Goal: Task Accomplishment & Management: Complete application form

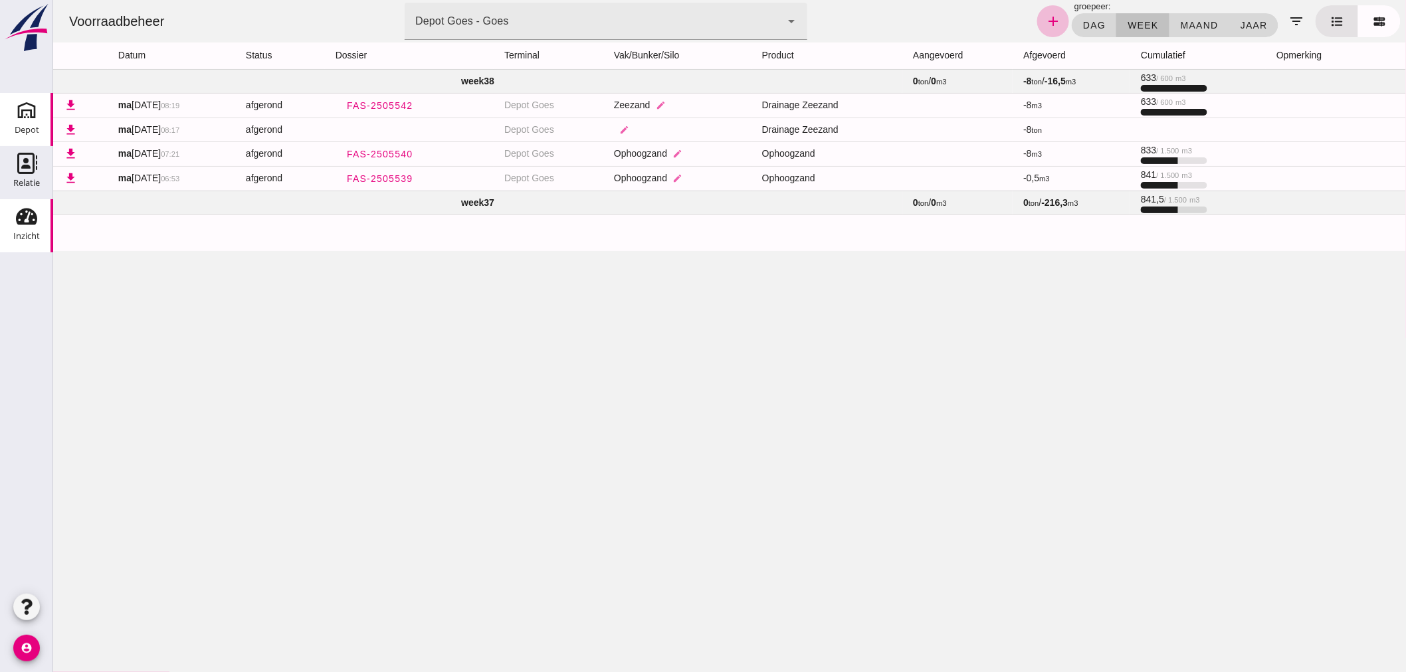
click at [21, 120] on icon "Depot" at bounding box center [26, 110] width 21 height 21
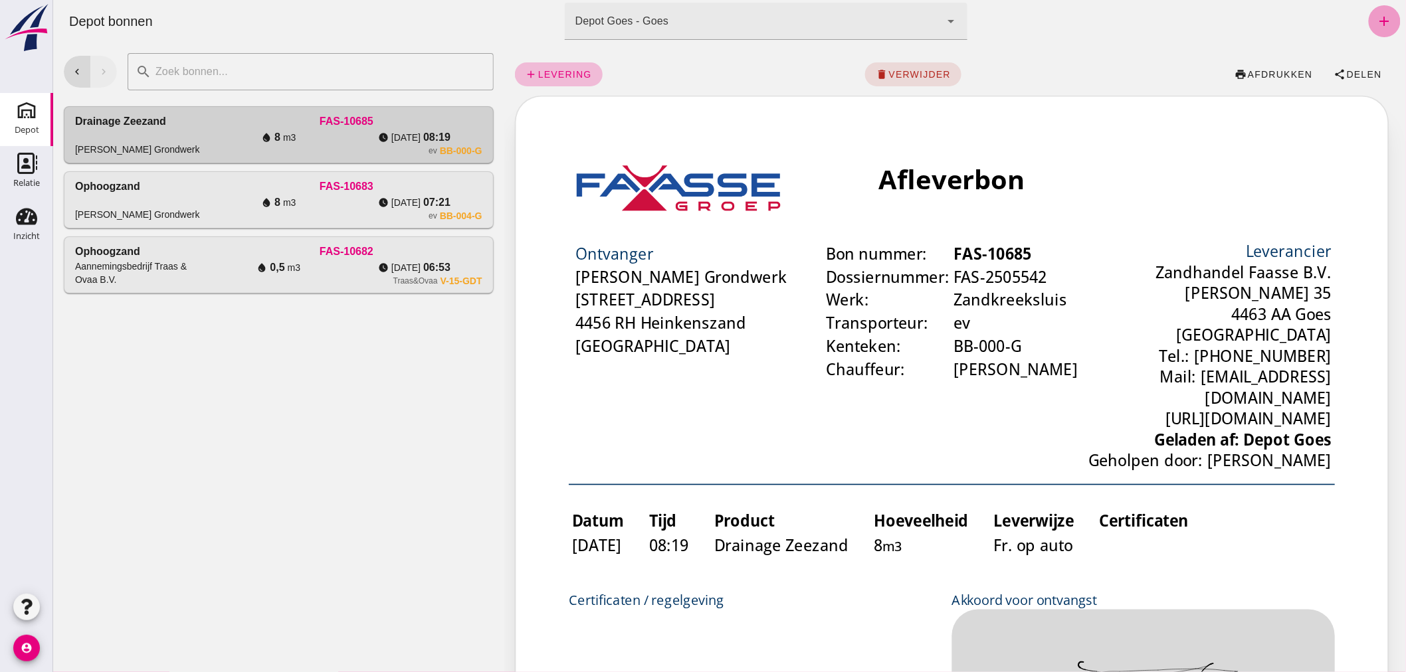
click at [1376, 17] on icon "add" at bounding box center [1384, 21] width 16 height 16
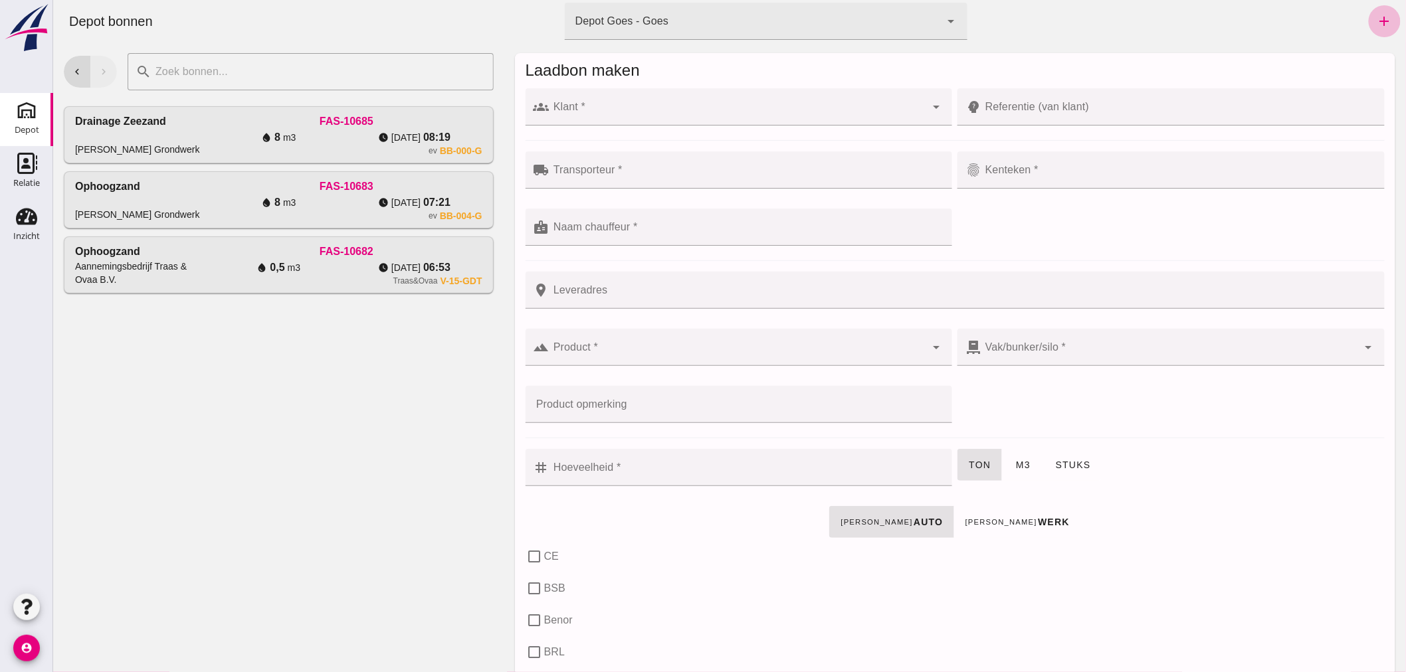
click at [631, 104] on div at bounding box center [737, 106] width 377 height 37
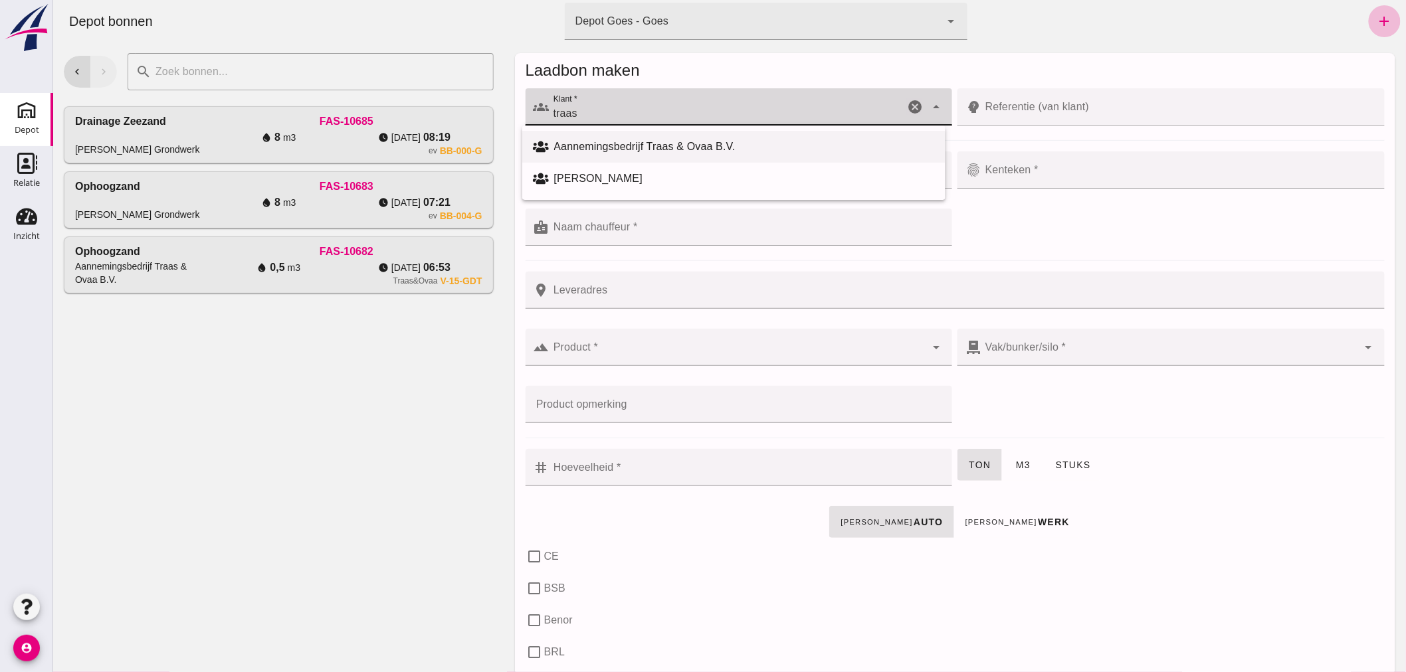
click at [631, 139] on div "Aannemingsbedrijf Traas & Ovaa B.V." at bounding box center [743, 147] width 381 height 16
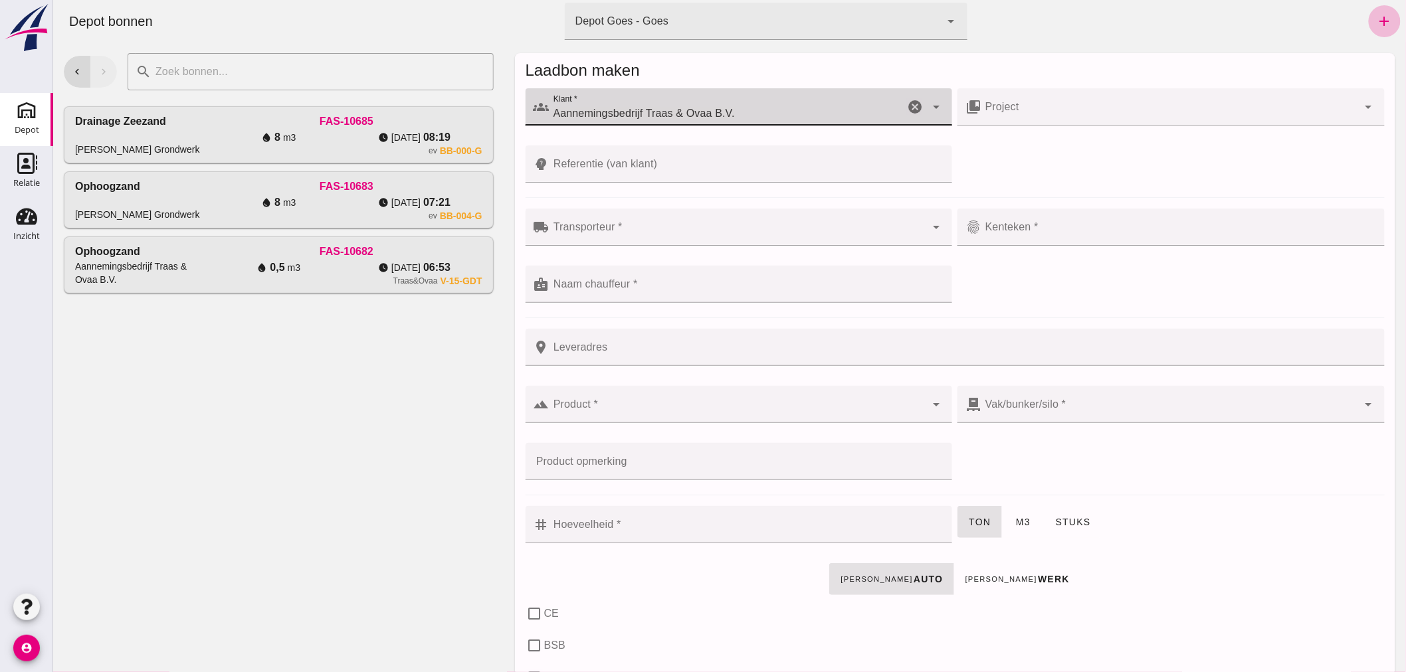
type input "Aannemingsbedrijf Traas & Ovaa B.V."
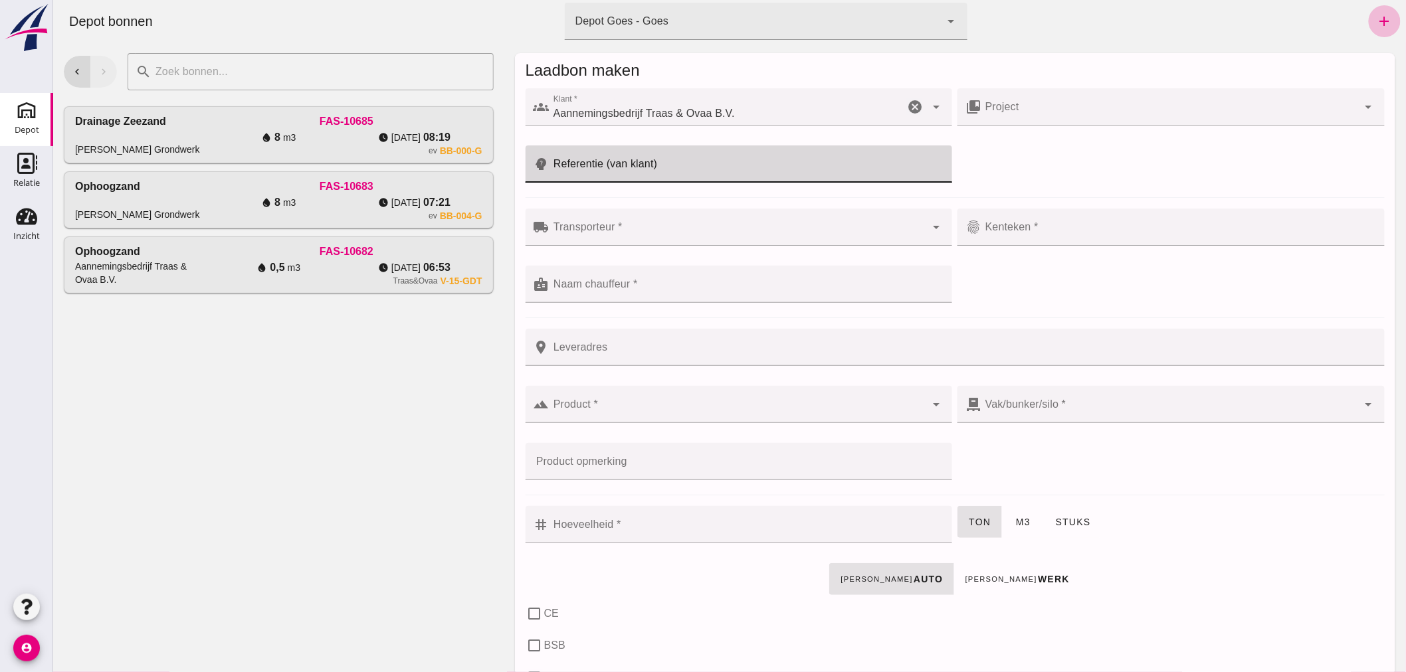
click at [641, 169] on input "Referentie (van klant)" at bounding box center [746, 163] width 395 height 37
type input "25T046"
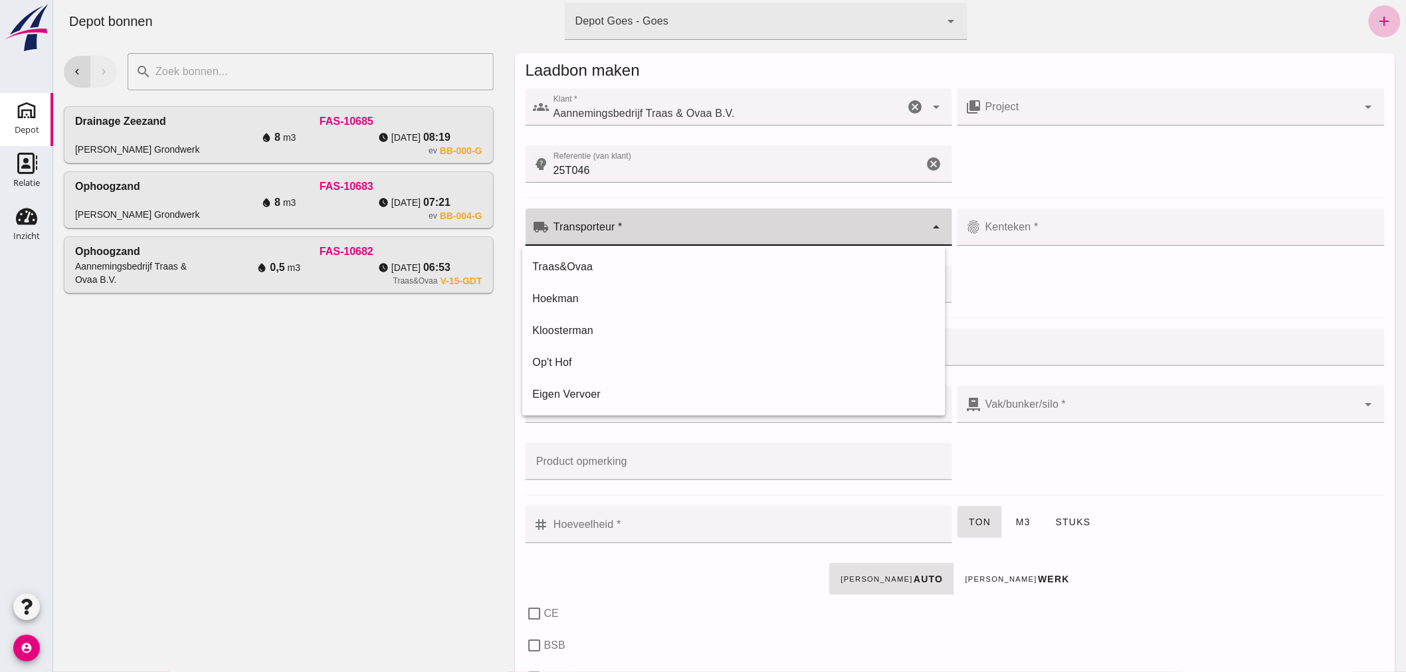
click at [650, 228] on input "Transporteur *" at bounding box center [737, 234] width 377 height 16
click at [622, 294] on div "Hoekman" at bounding box center [733, 299] width 402 height 16
type input "Hoekman"
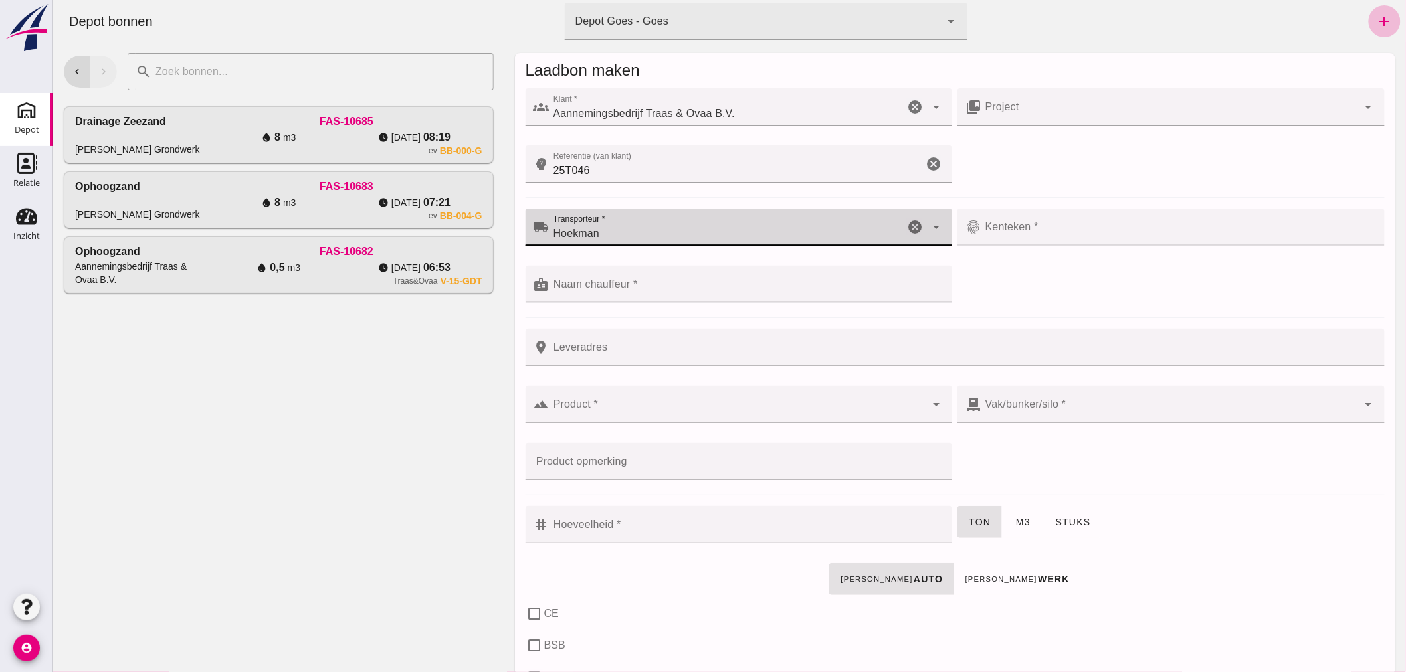
click at [1067, 227] on input "Kenteken *" at bounding box center [1177, 234] width 395 height 16
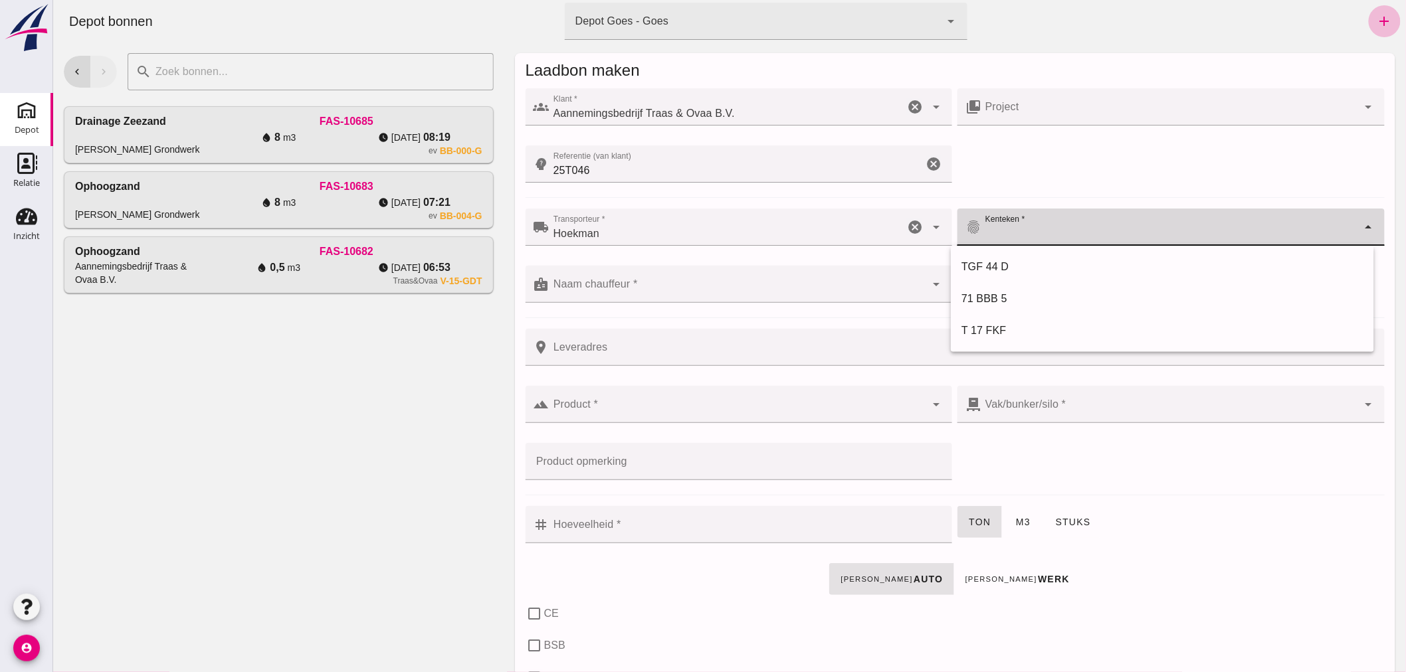
click at [685, 405] on input "Product *" at bounding box center [737, 411] width 377 height 16
click at [1085, 226] on input "Kenteken *" at bounding box center [1168, 234] width 377 height 16
type input "TBT-64-S"
click at [672, 291] on input "Naam chauffeur *" at bounding box center [737, 291] width 377 height 16
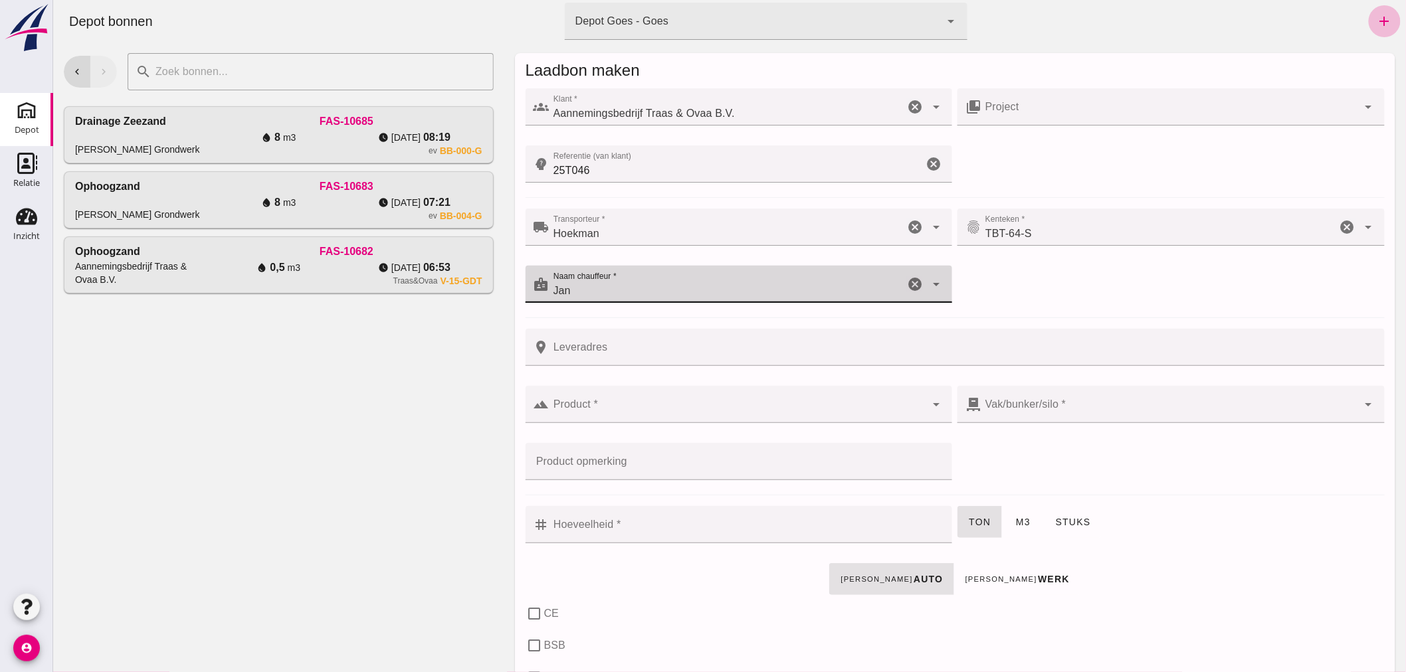
type input "Jan"
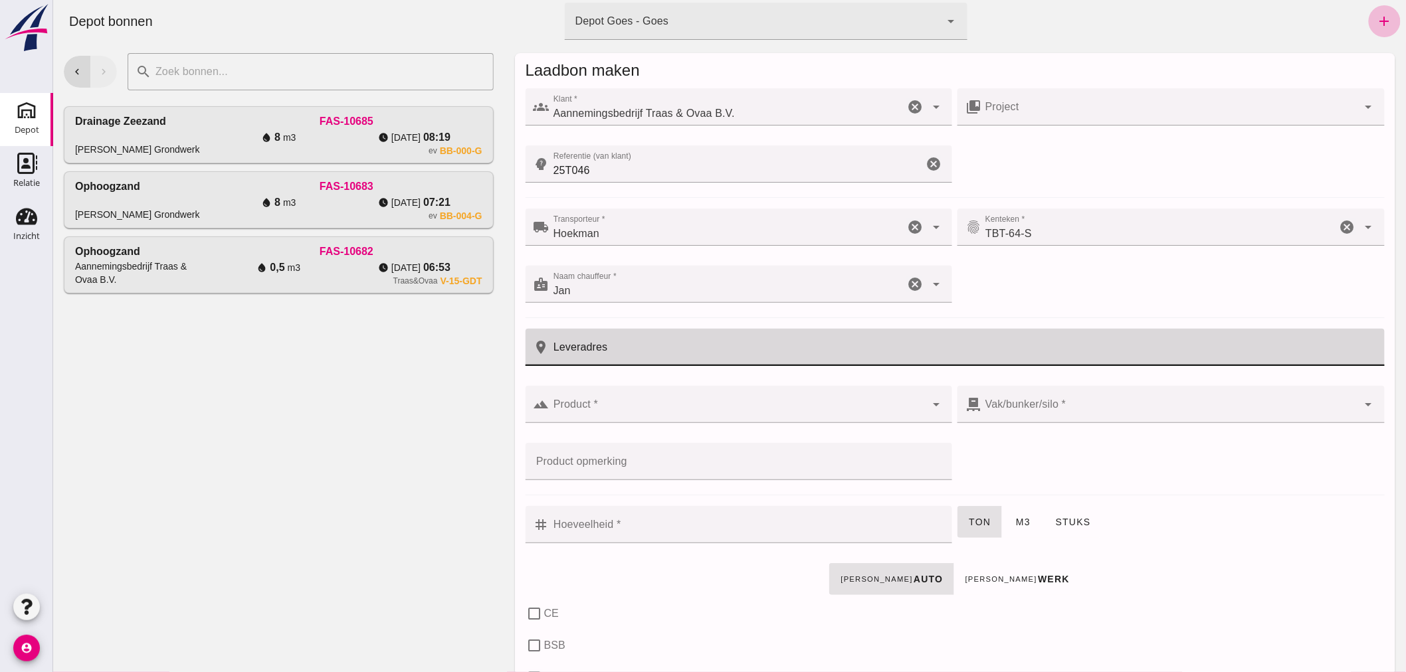
click at [644, 345] on input "Leveradres" at bounding box center [962, 347] width 827 height 37
type input "Kwadendamme"
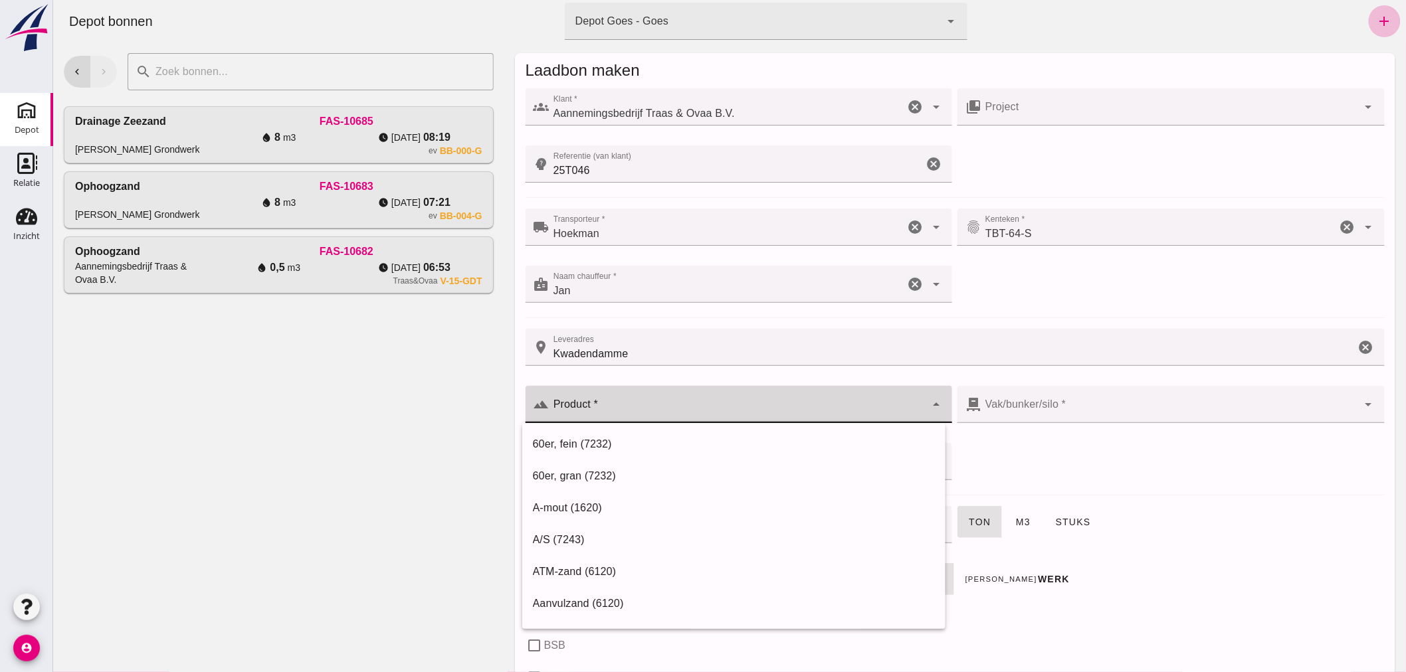
click at [609, 402] on div at bounding box center [737, 404] width 377 height 37
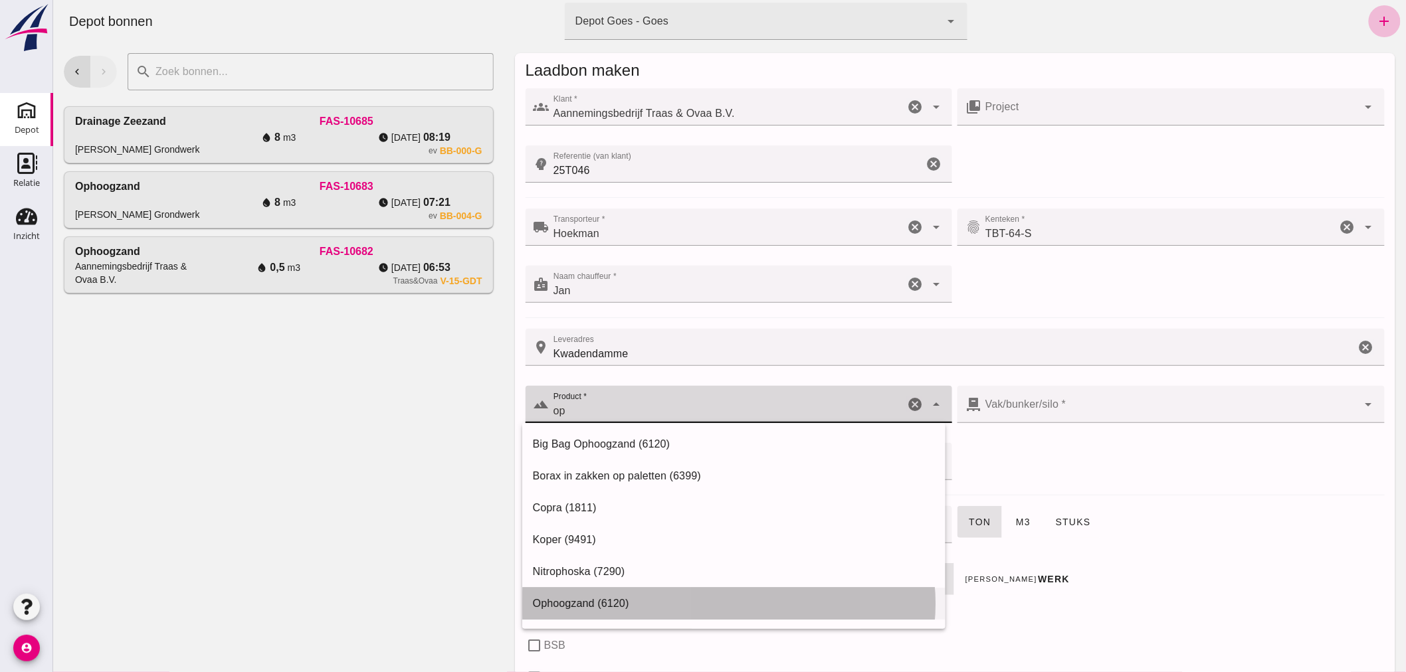
click at [600, 598] on div "Ophoogzand (6120)" at bounding box center [733, 604] width 402 height 16
type input "Ophoogzand (6120)"
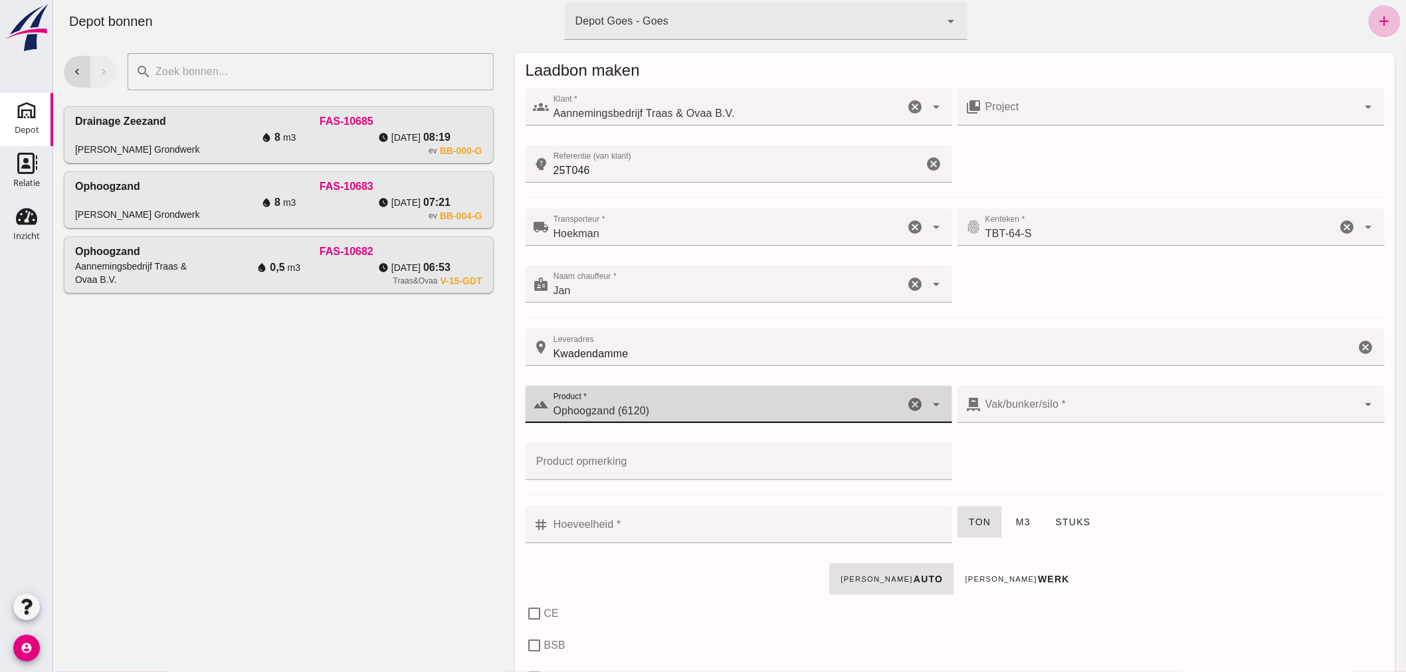
type input "38"
checkbox input "true"
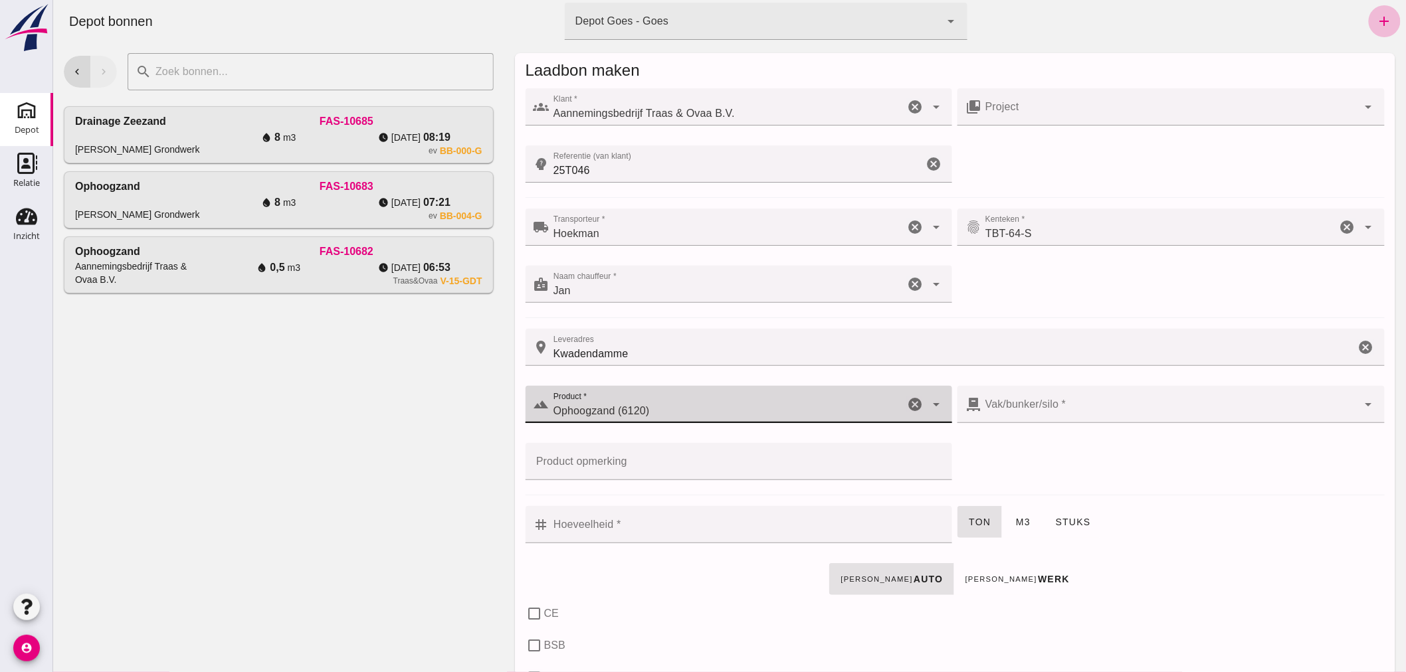
type input "40"
checkbox input "true"
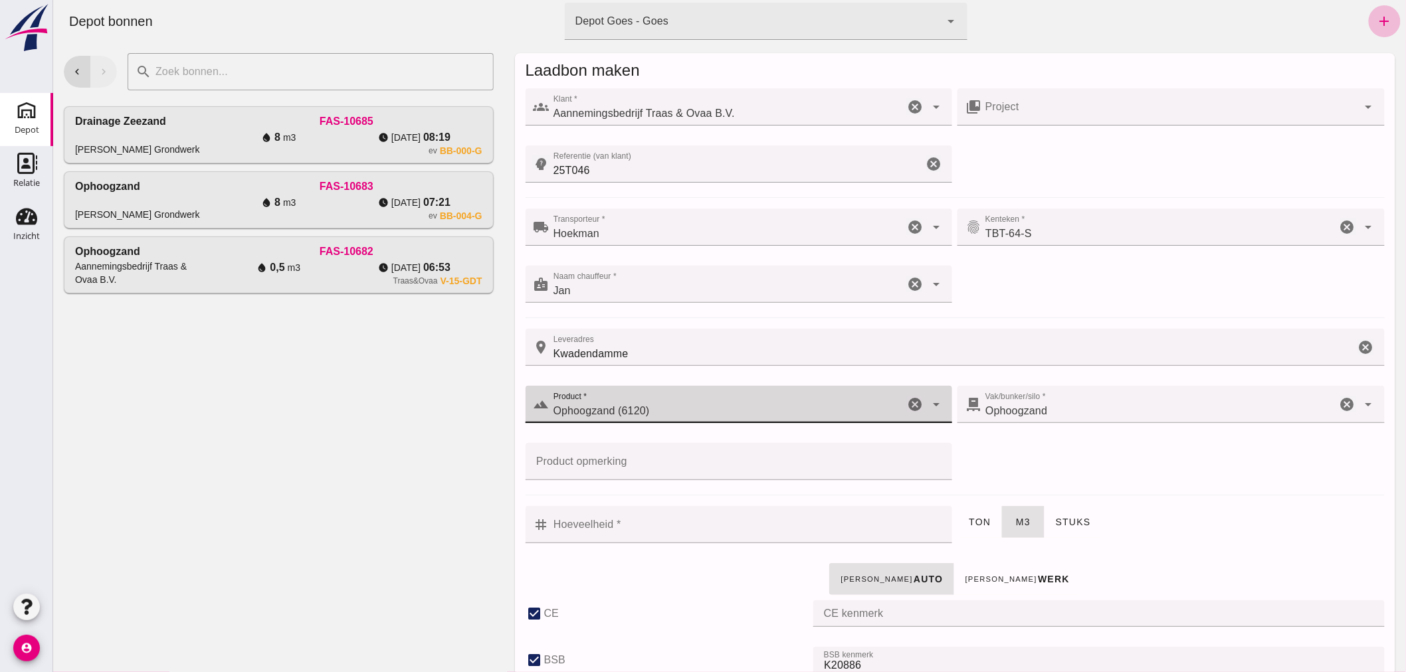
type input "Ophoogzand (6120)"
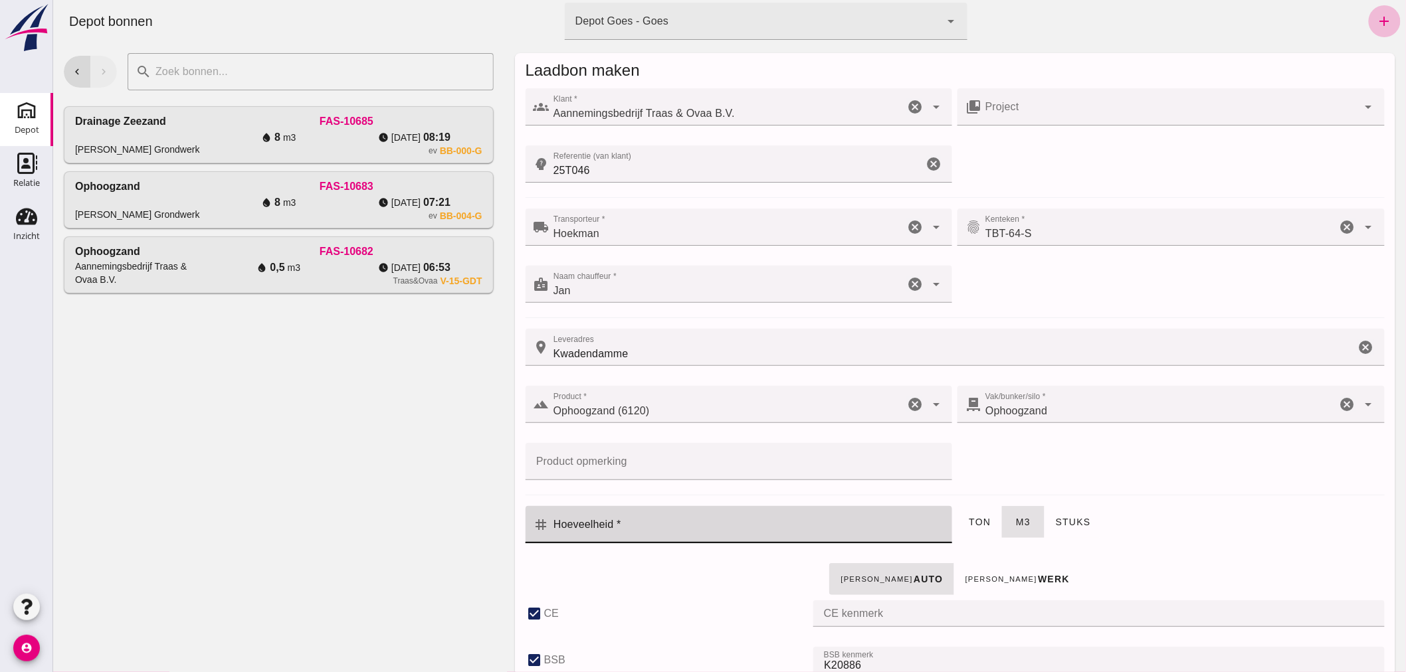
click at [707, 531] on input "Hoeveelheid *" at bounding box center [746, 524] width 395 height 37
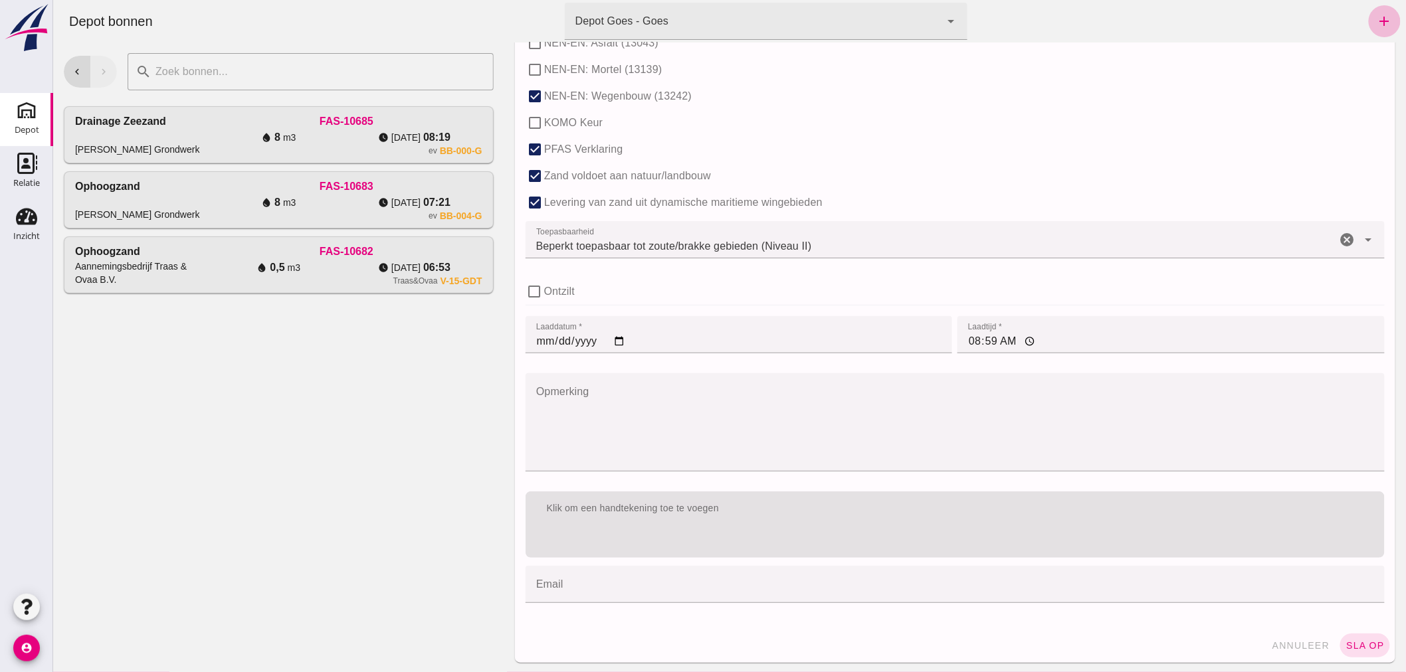
scroll to position [816, 0]
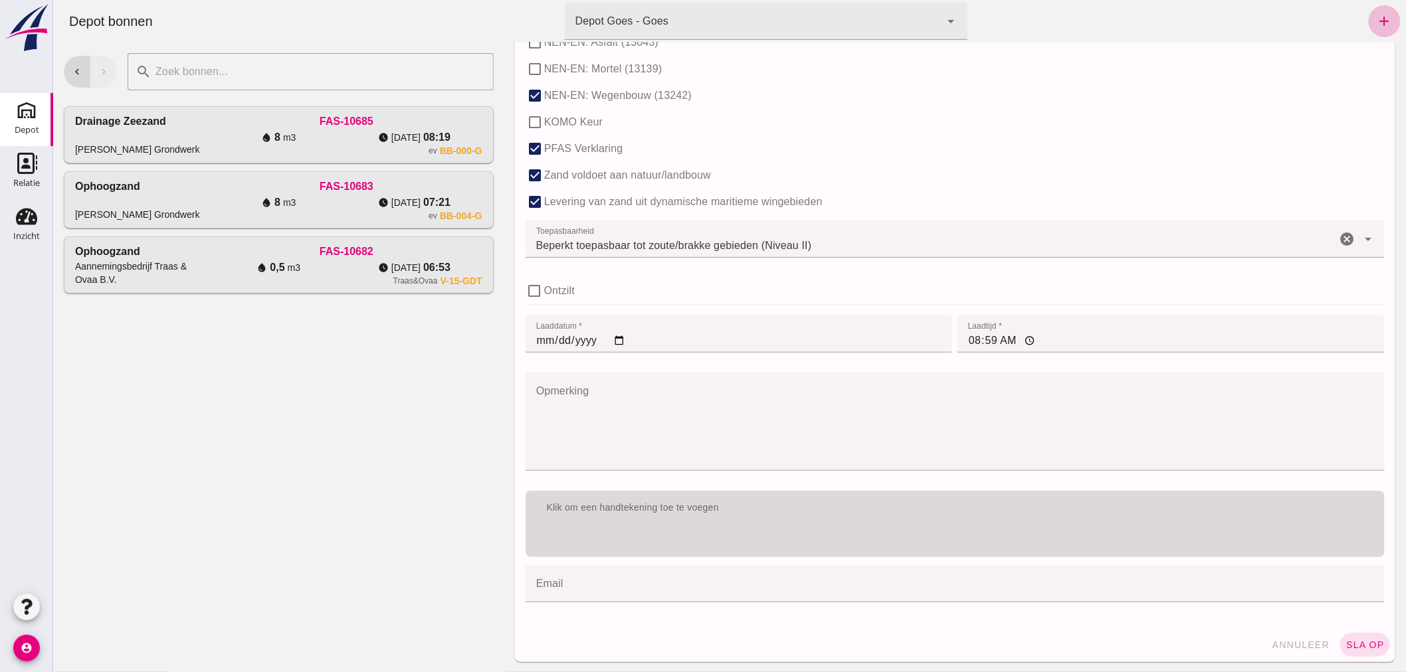
type input "12"
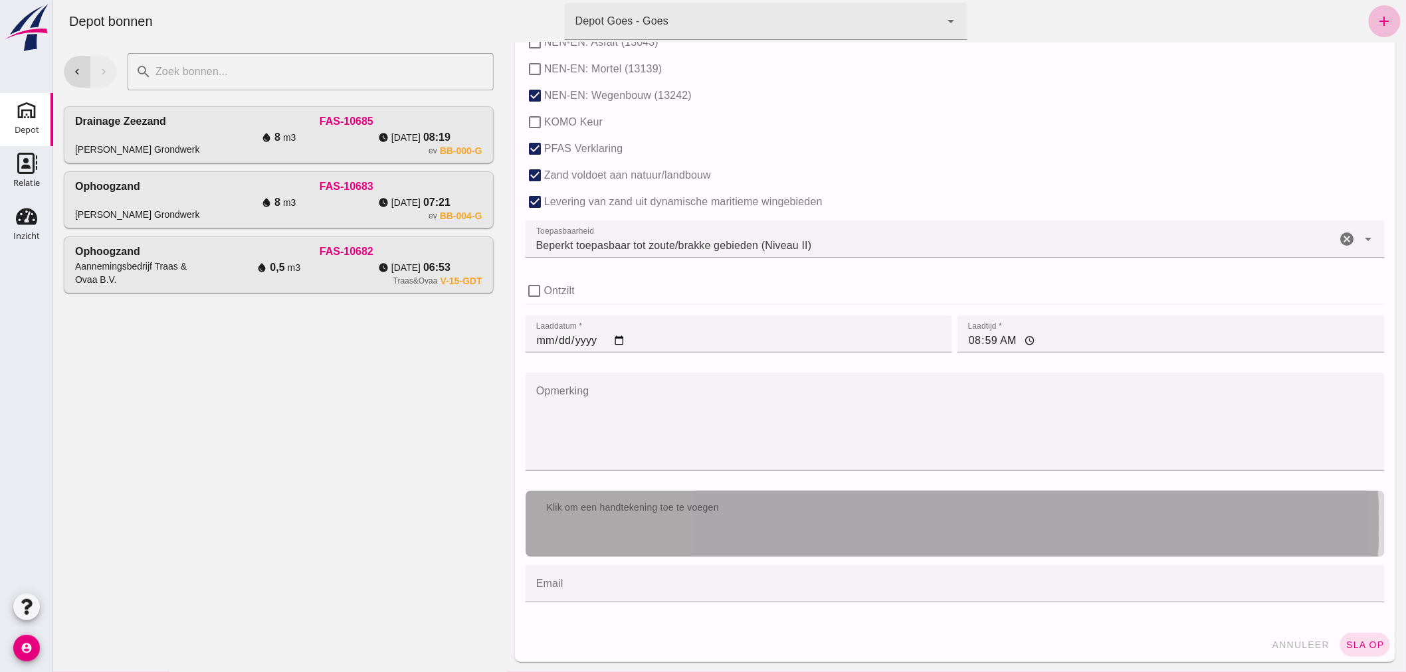
click at [817, 521] on div "Klik om een handtekening toe te voegen" at bounding box center [954, 524] width 859 height 66
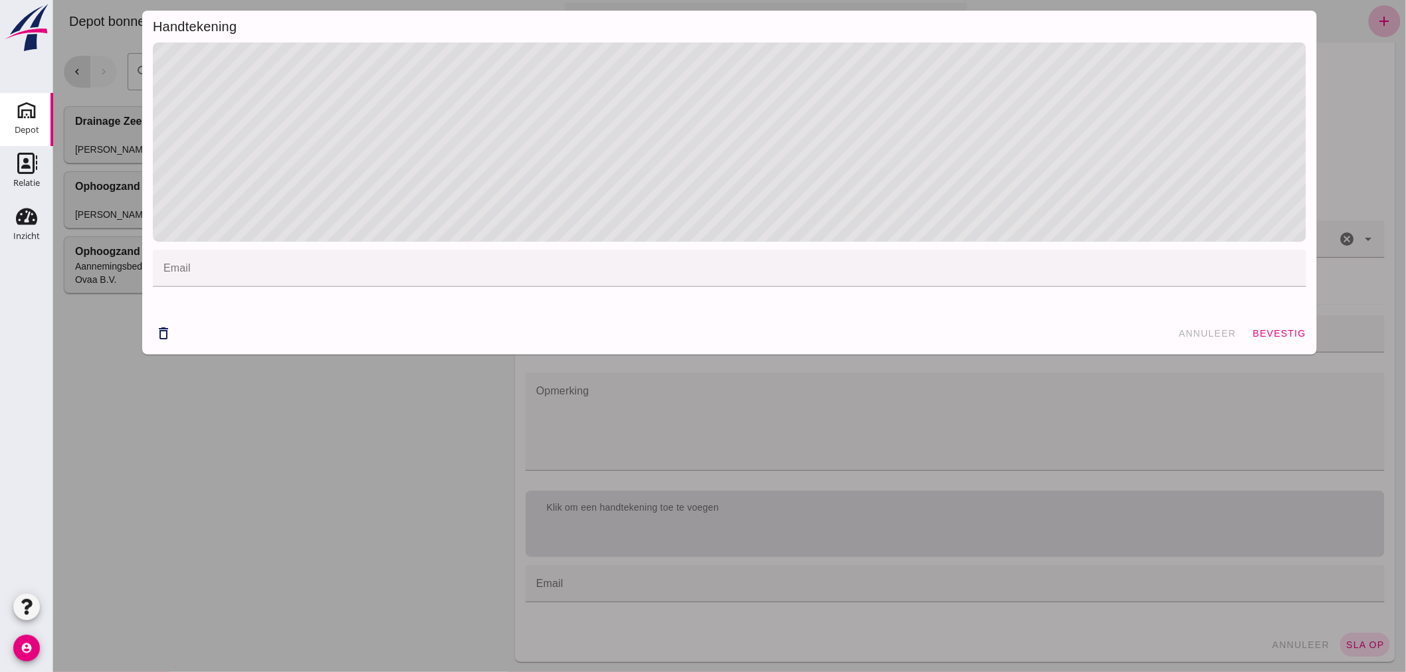
click at [1263, 328] on span "bevestig" at bounding box center [1278, 333] width 54 height 11
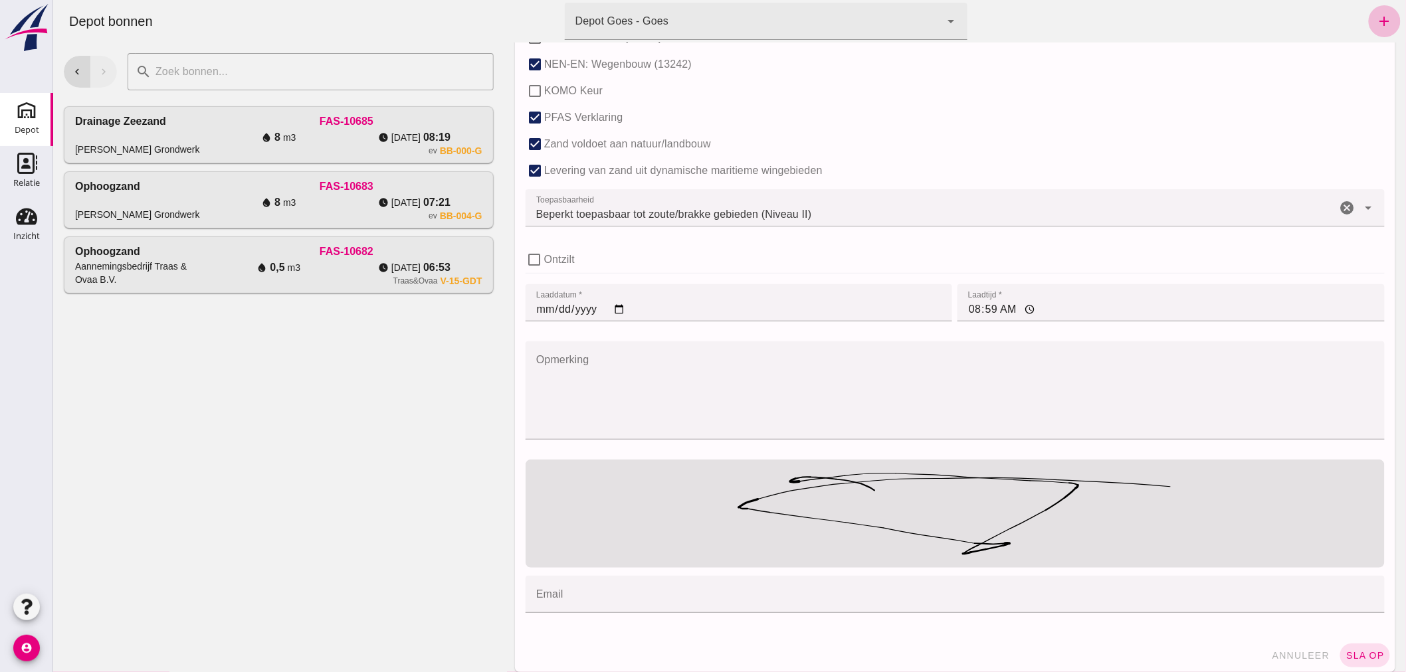
scroll to position [858, 0]
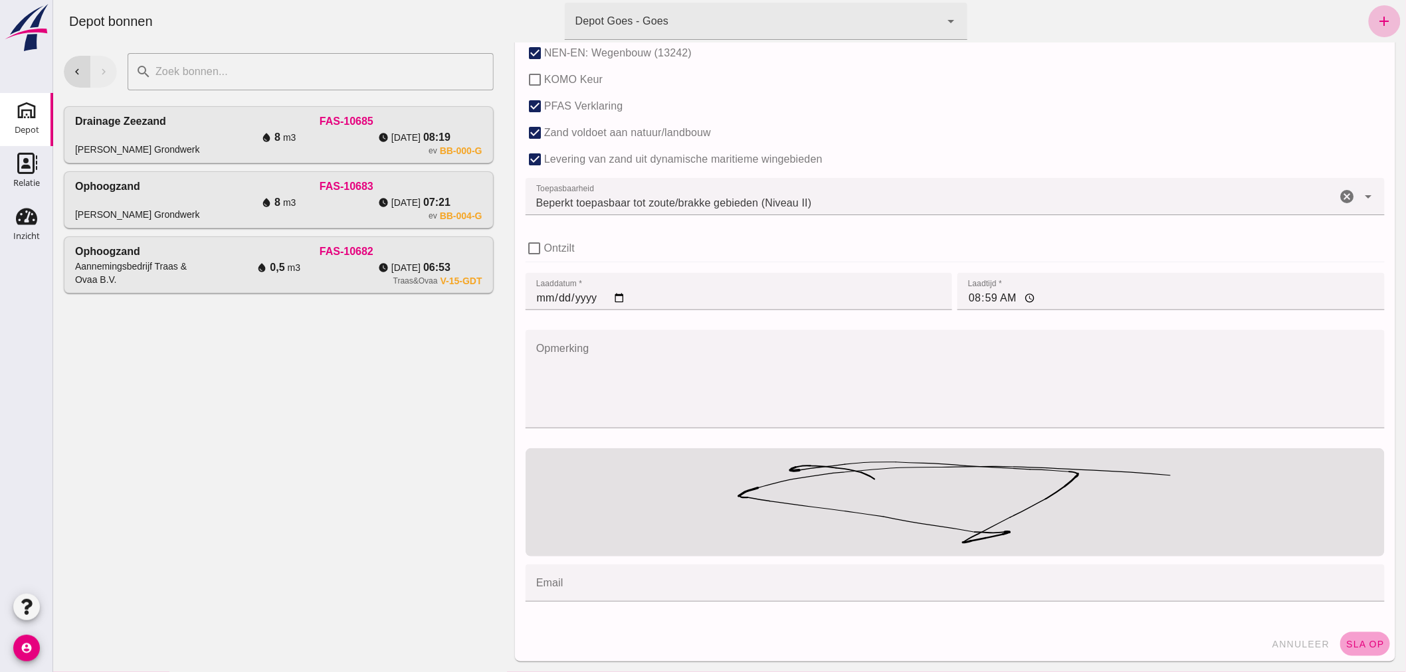
click at [1348, 636] on button "sla op" at bounding box center [1364, 644] width 50 height 24
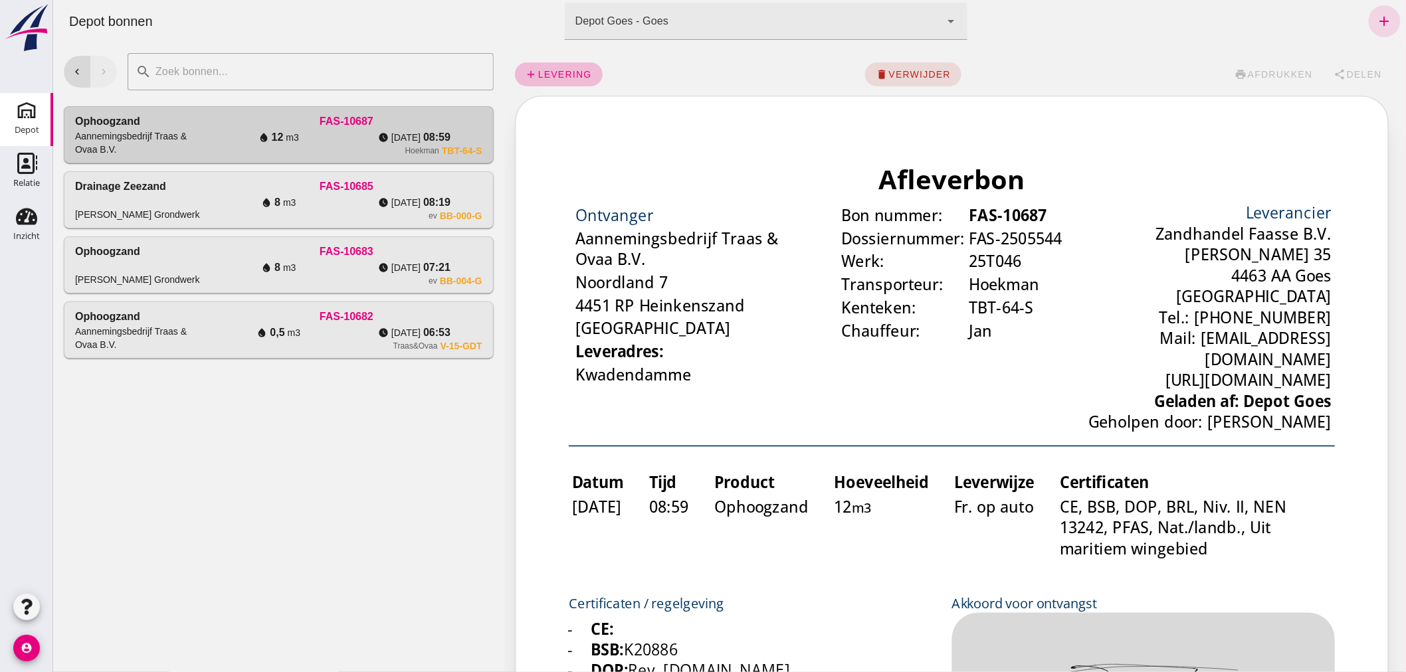
scroll to position [0, 0]
